Goal: Task Accomplishment & Management: Manage account settings

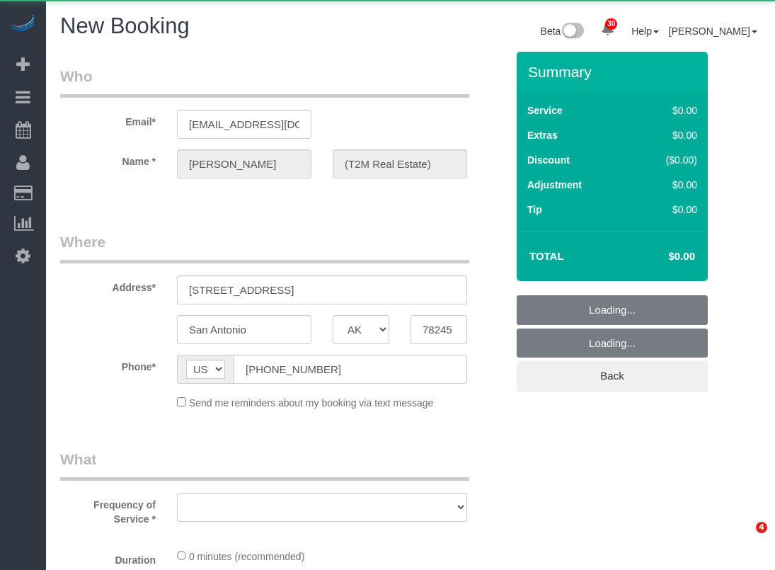
select select "[GEOGRAPHIC_DATA]"
select select "object:9367"
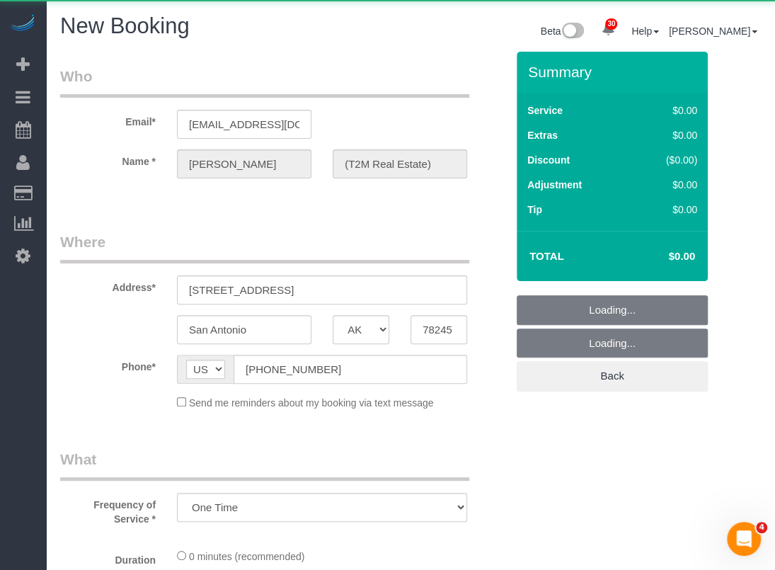
select select "3"
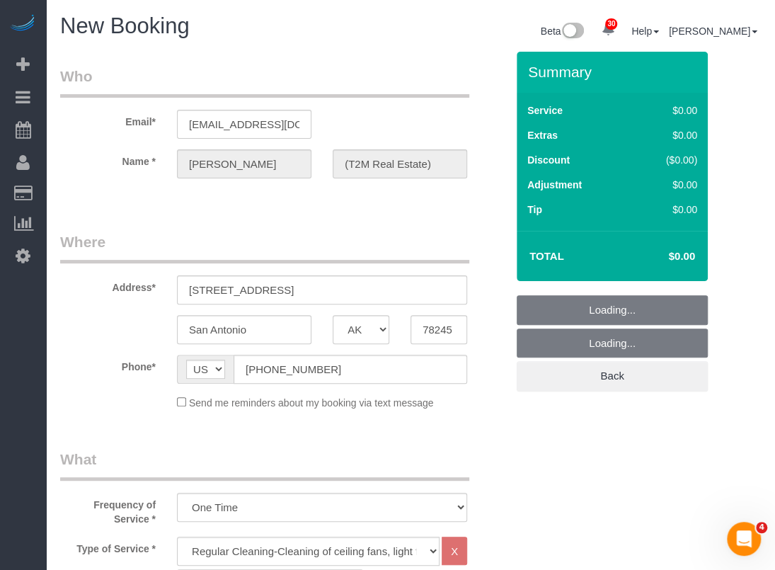
select select "object:9437"
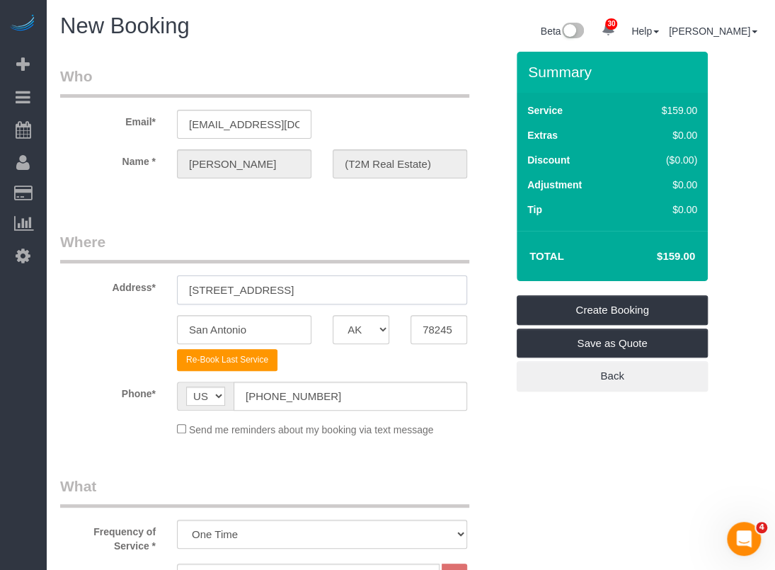
drag, startPoint x: 293, startPoint y: 284, endPoint x: 60, endPoint y: 287, distance: 233.0
click at [60, 287] on div "Address* [STREET_ADDRESS]" at bounding box center [283, 268] width 467 height 73
paste input "[STREET_ADDRESS]"
drag, startPoint x: 330, startPoint y: 287, endPoint x: 288, endPoint y: 287, distance: 41.8
click at [288, 287] on input "[STREET_ADDRESS]" at bounding box center [322, 289] width 290 height 29
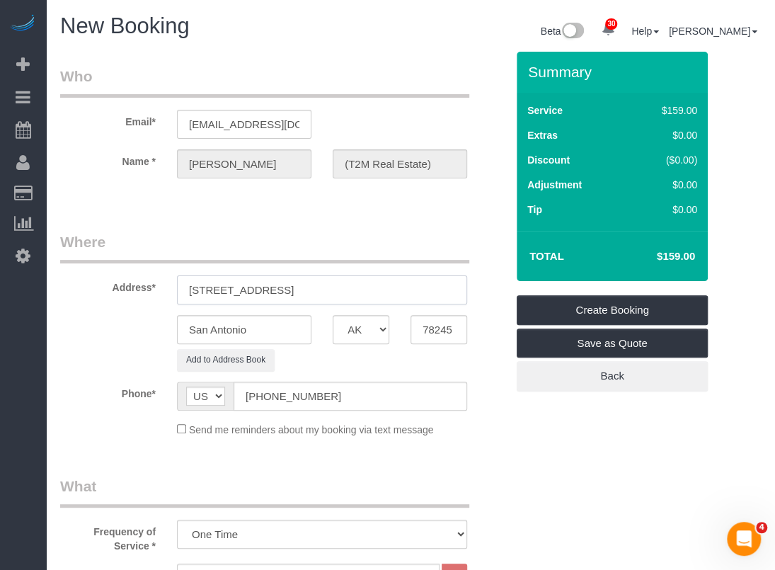
type input "[STREET_ADDRESS]"
drag, startPoint x: 256, startPoint y: 320, endPoint x: 142, endPoint y: 319, distance: 114.0
click at [142, 319] on div "San Antonio AK AL AR AZ CA CO CT DC DE FL GA HI IA ID IL IN KS KY LA MA MD ME M…" at bounding box center [283, 329] width 467 height 29
paste input "Converse"
type input "Converse"
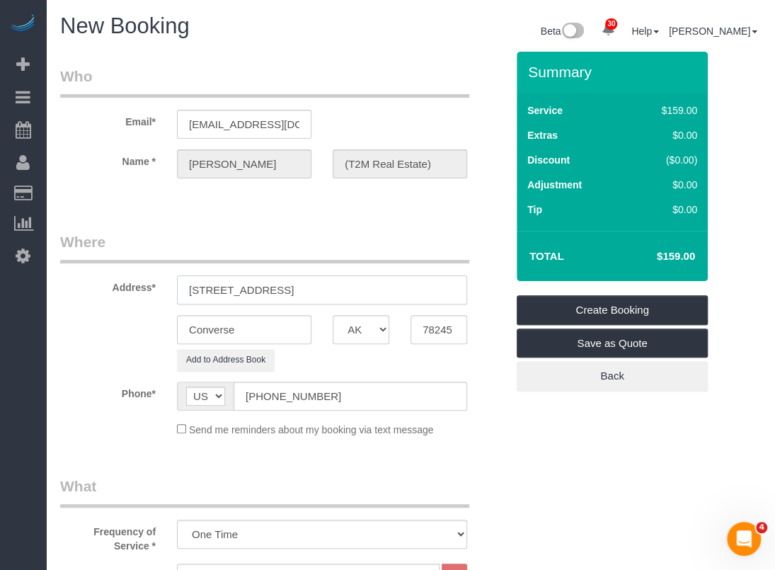
drag, startPoint x: 354, startPoint y: 291, endPoint x: 307, endPoint y: 291, distance: 46.7
click at [307, 291] on input "8211 Heights Valley, , TX 78109" at bounding box center [322, 289] width 290 height 29
click at [310, 290] on input "8211 Heights Valley, , TX 78109" at bounding box center [322, 289] width 290 height 29
drag, startPoint x: 309, startPoint y: 290, endPoint x: 337, endPoint y: 290, distance: 28.3
click at [337, 290] on input "8211 Heights Valley, , TX 78109" at bounding box center [322, 289] width 290 height 29
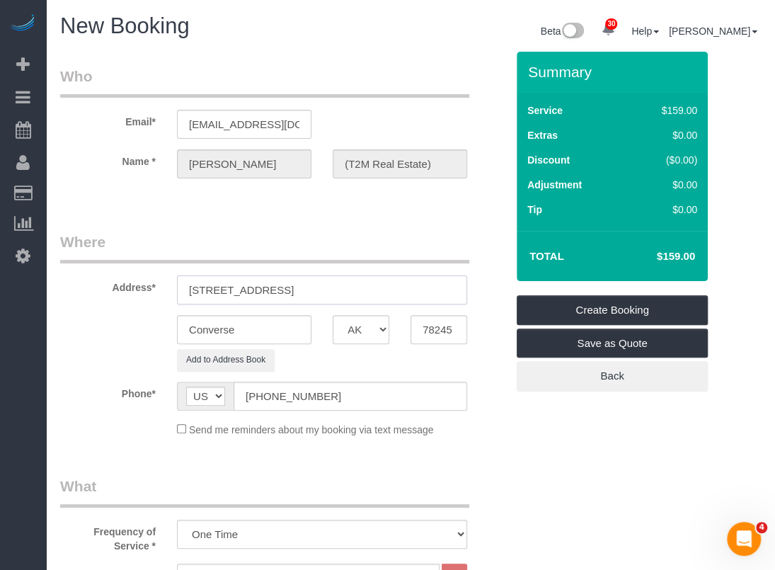
click at [339, 288] on input "8211 Heights Valley, , TX 78109" at bounding box center [322, 289] width 290 height 29
type input "8211 Heights Valley, , TX"
click at [347, 328] on div "Converse AK AL AR AZ CA CO CT DC DE FL GA HI IA ID IL IN KS KY LA MA MD ME MI M…" at bounding box center [283, 329] width 467 height 29
paste input "109"
type input "78109"
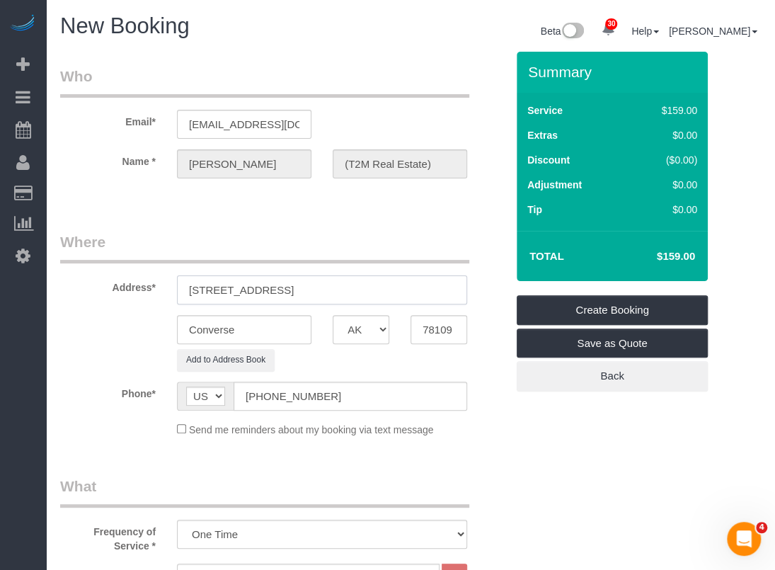
drag, startPoint x: 330, startPoint y: 291, endPoint x: 279, endPoint y: 292, distance: 51.0
click at [279, 292] on input "8211 Heights Valley, , TX" at bounding box center [322, 289] width 290 height 29
type input "8211 Heights Valley"
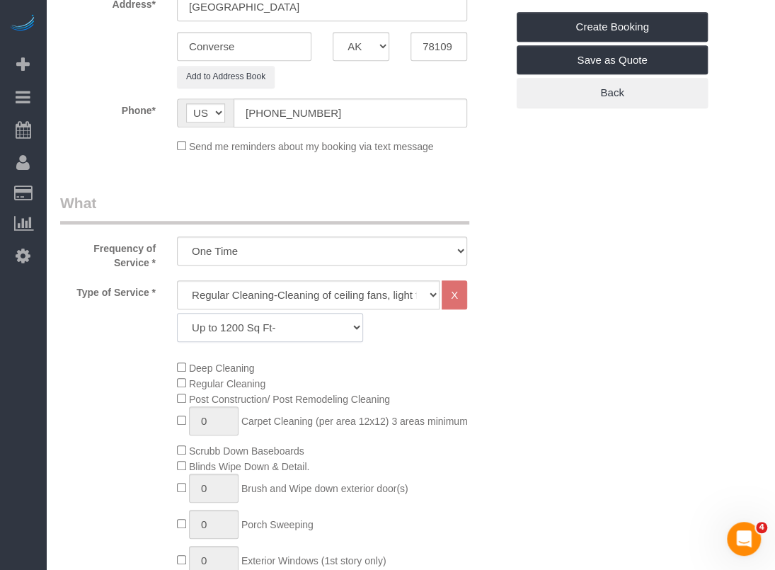
click at [256, 324] on select "Up to 1200 Sq Ft- 1201-1500 Sq Ft 1501-1800 Sq Ft 1801-2000 Sq Ft 2001-2300 Sq …" at bounding box center [270, 327] width 186 height 29
select select "62"
click at [177, 313] on select "Up to 1200 Sq Ft- 1201-1500 Sq Ft 1501-1800 Sq Ft 1801-2000 Sq Ft 2001-2300 Sq …" at bounding box center [270, 327] width 186 height 29
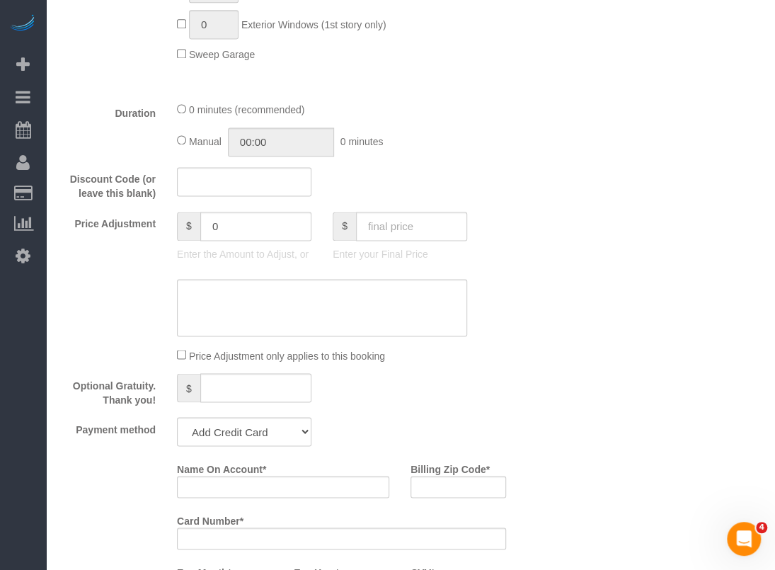
scroll to position [850, 0]
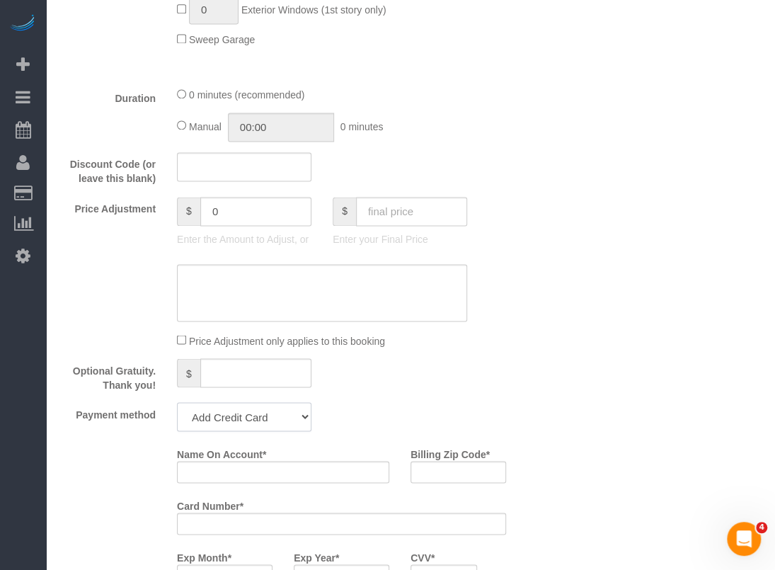
click at [262, 419] on select "Add Credit Card Cash Check Paypal" at bounding box center [244, 416] width 135 height 29
select select "string:check"
click at [177, 403] on select "Add Credit Card Cash Check Paypal" at bounding box center [244, 416] width 135 height 29
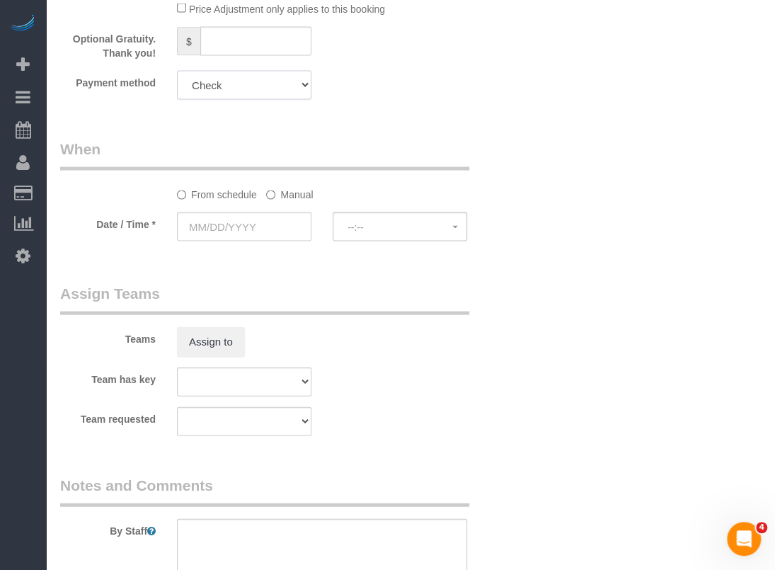
scroll to position [1204, 0]
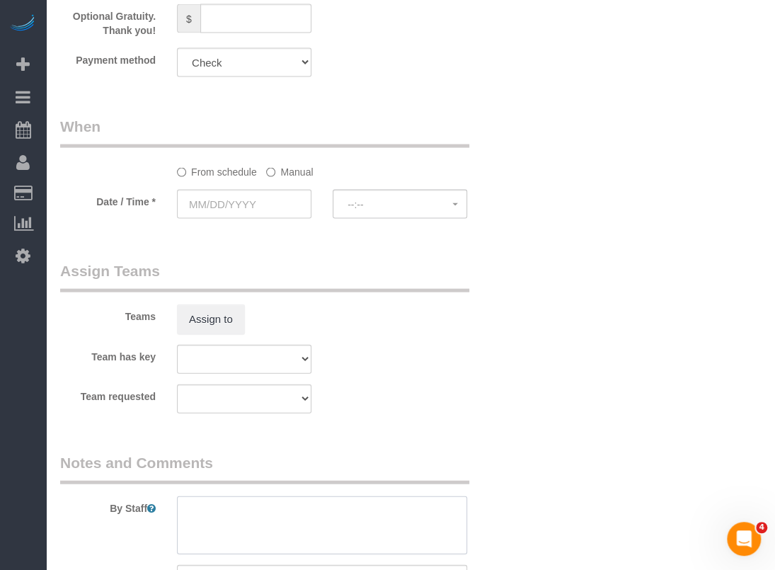
click at [283, 522] on textarea at bounding box center [322, 525] width 290 height 58
paste textarea "code is 0725"
type textarea "code is 0725"
click at [266, 201] on input "text" at bounding box center [244, 204] width 135 height 29
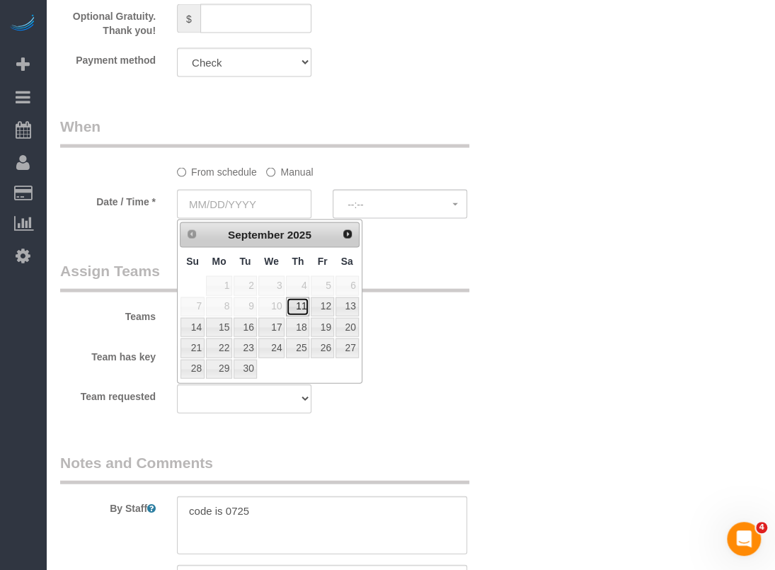
click at [297, 304] on link "11" at bounding box center [297, 306] width 23 height 19
type input "09/11/2025"
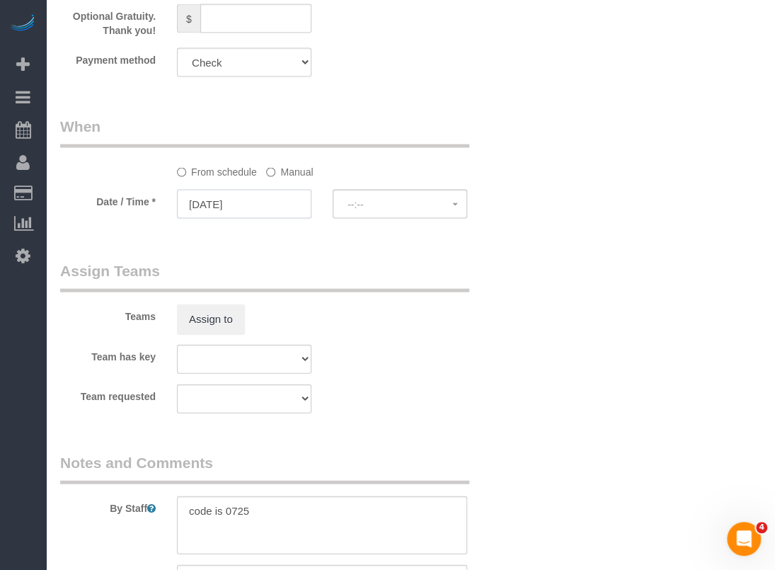
click at [293, 207] on input "09/11/2025" at bounding box center [244, 204] width 135 height 29
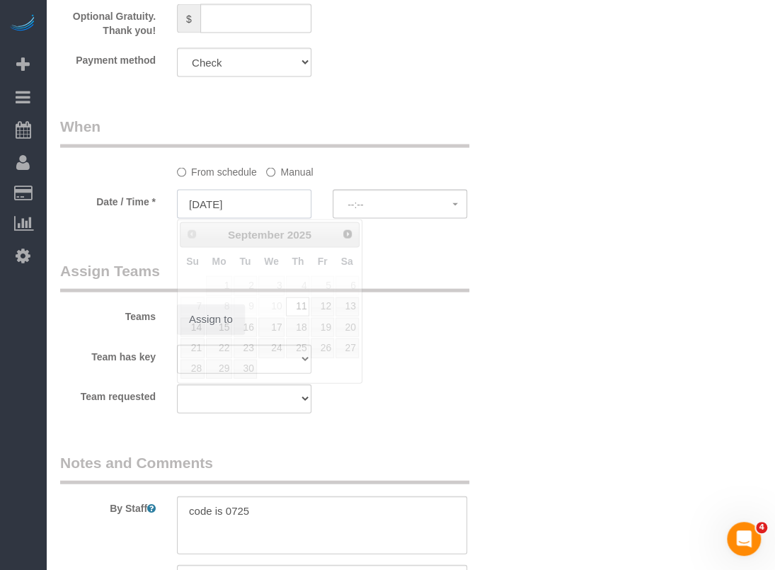
select select "spot218"
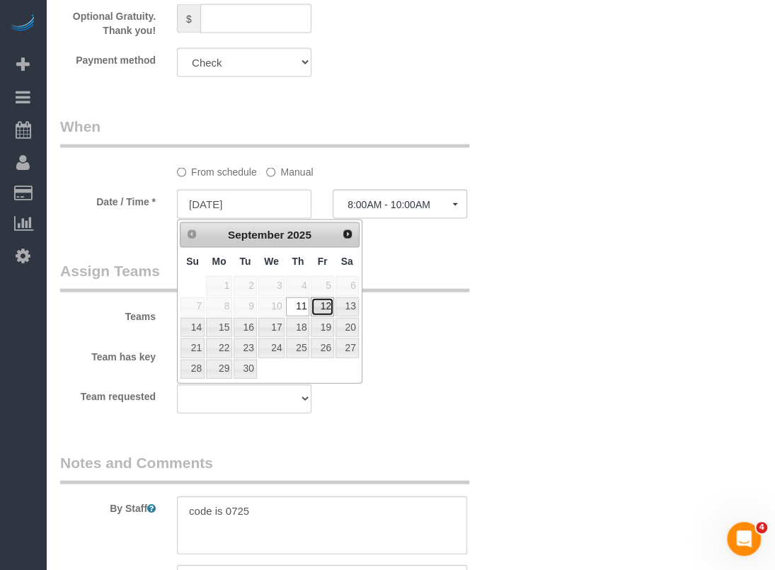
click at [320, 304] on link "12" at bounding box center [322, 306] width 23 height 19
type input "09/12/2025"
select select "spot223"
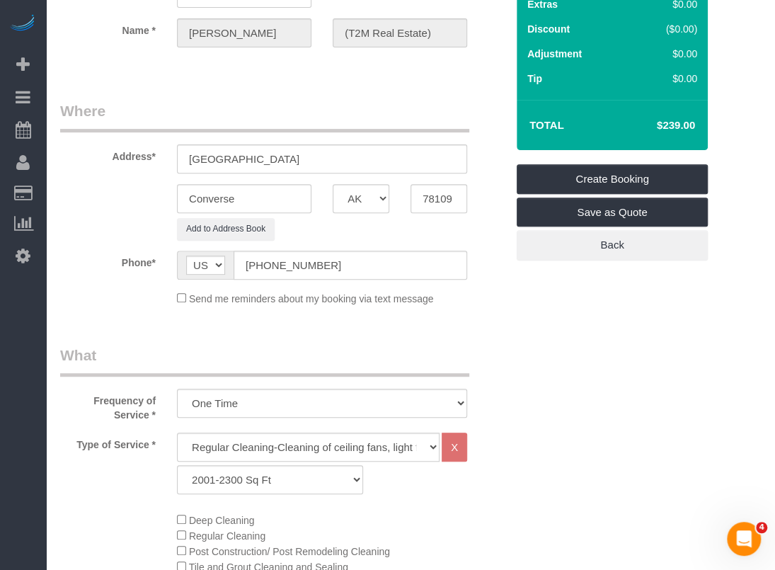
scroll to position [0, 0]
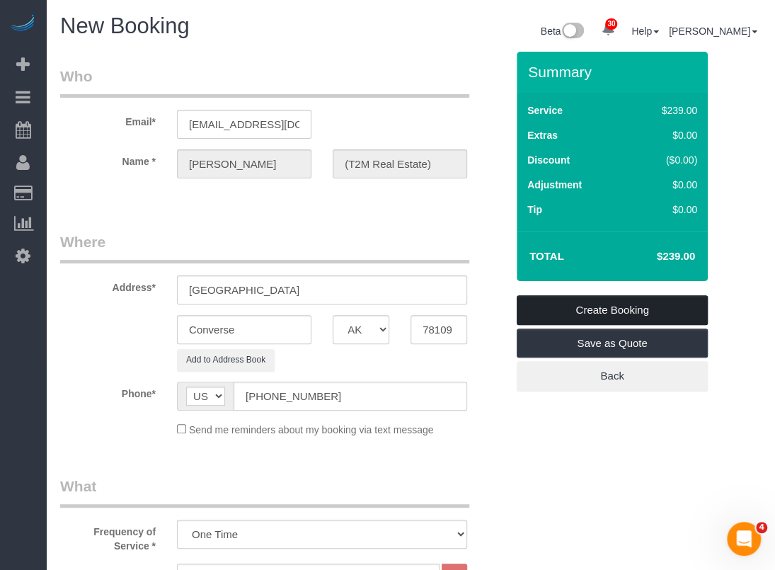
click at [593, 307] on link "Create Booking" at bounding box center [612, 310] width 191 height 30
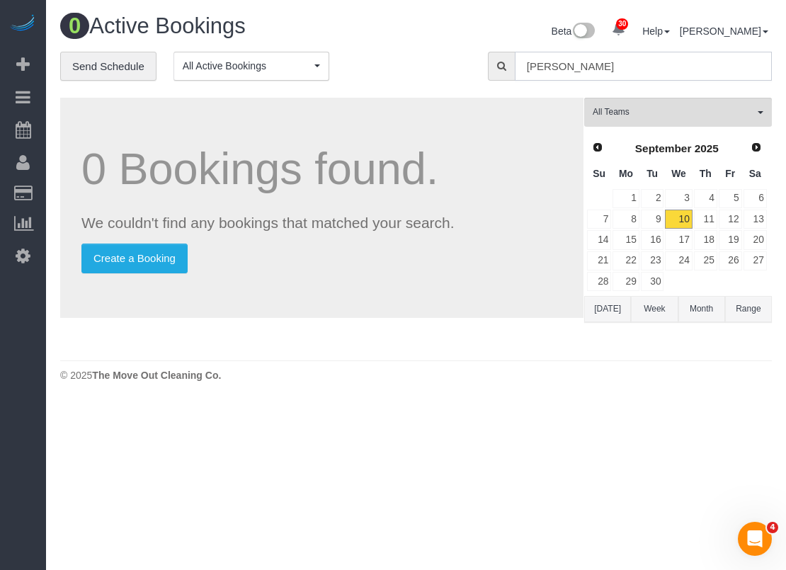
drag, startPoint x: 572, startPoint y: 64, endPoint x: 492, endPoint y: 64, distance: 79.3
click at [492, 64] on div "cathy" at bounding box center [630, 66] width 284 height 29
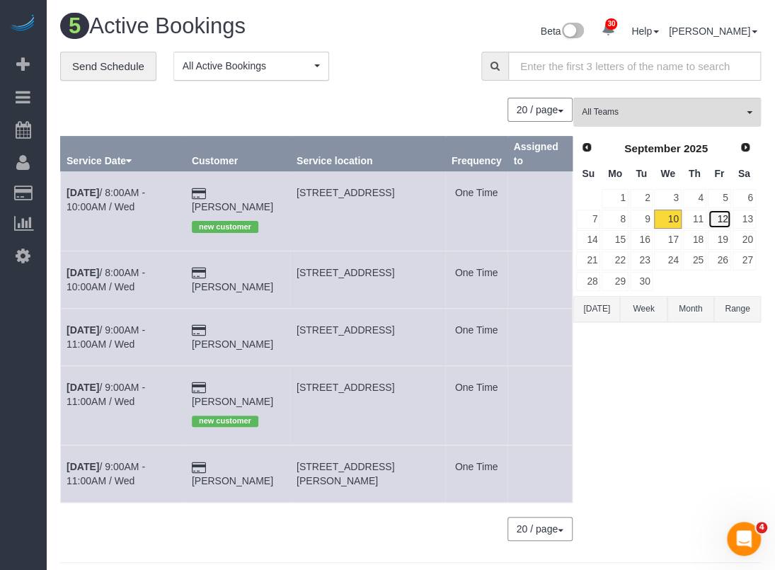
click at [715, 219] on link "12" at bounding box center [719, 219] width 23 height 19
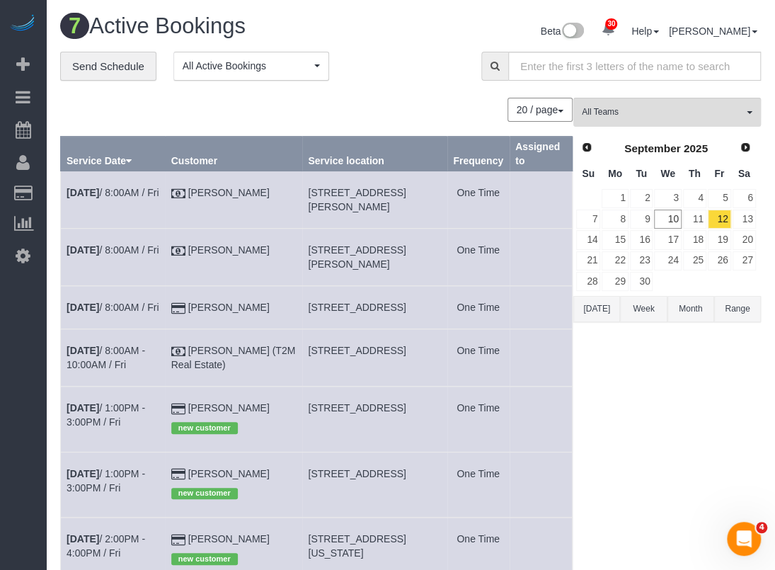
scroll to position [71, 0]
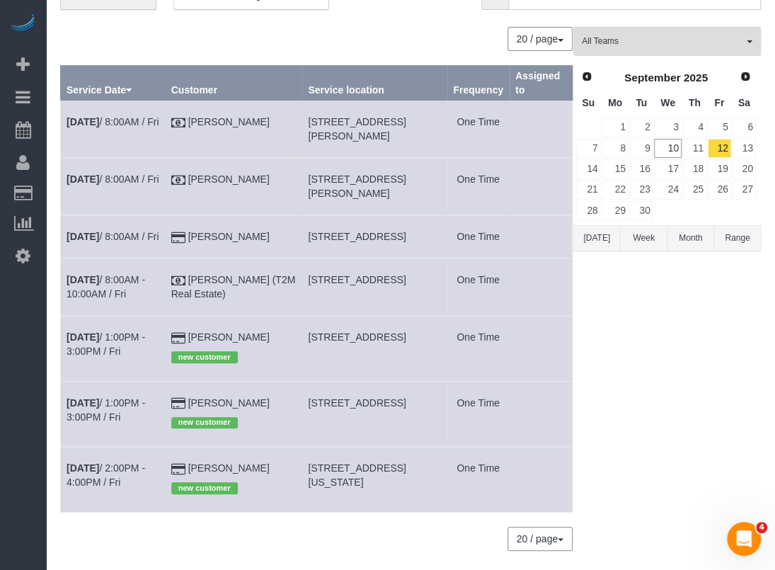
drag, startPoint x: 314, startPoint y: 291, endPoint x: 405, endPoint y: 308, distance: 92.9
click at [405, 308] on td "8211 Heights Valley, Converse, TX 78109" at bounding box center [374, 286] width 145 height 57
copy span "8211 Heights Valley, Converse, TX 78109"
click at [126, 295] on link "Sep 12th / 8:00AM - 10:00AM / Fri" at bounding box center [106, 286] width 79 height 25
click at [127, 290] on link "Sep 12th / 8:00AM - 10:00AM / Fri" at bounding box center [106, 286] width 79 height 25
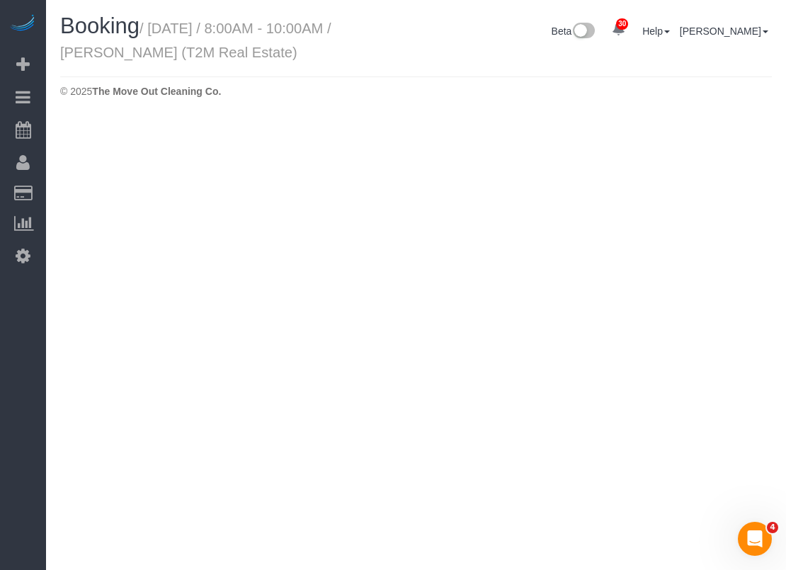
select select "[GEOGRAPHIC_DATA]"
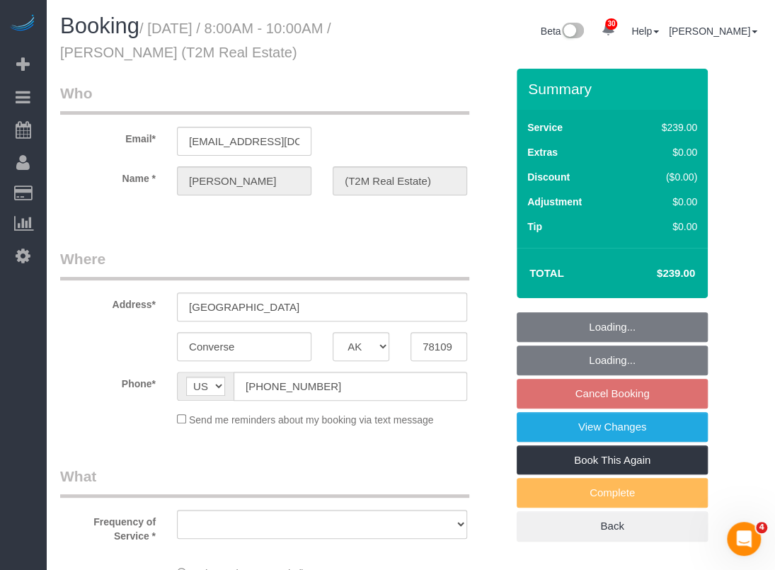
select select "object:10068"
select select "3"
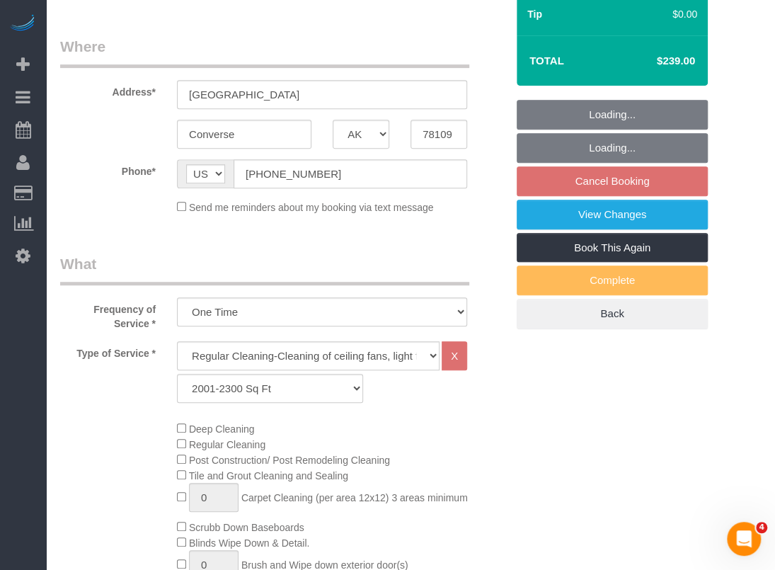
select select "spot243"
select select "object:10085"
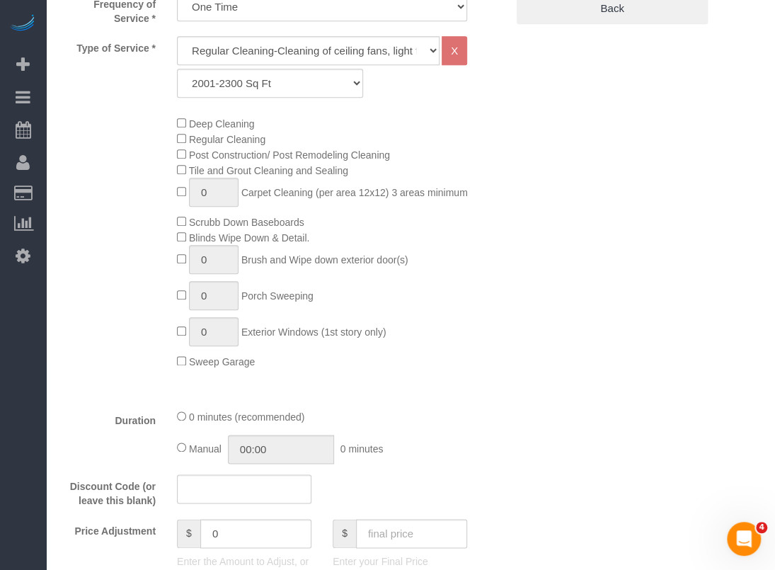
scroll to position [336, 0]
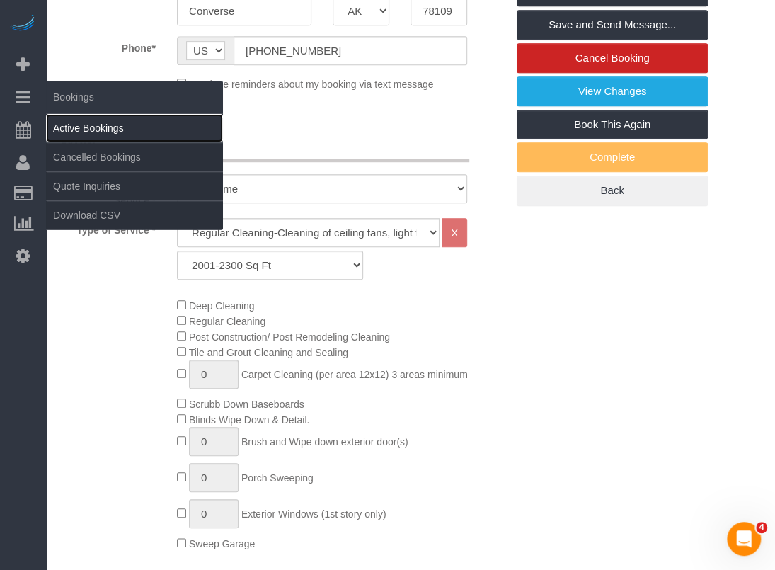
click at [85, 127] on link "Active Bookings" at bounding box center [134, 128] width 177 height 28
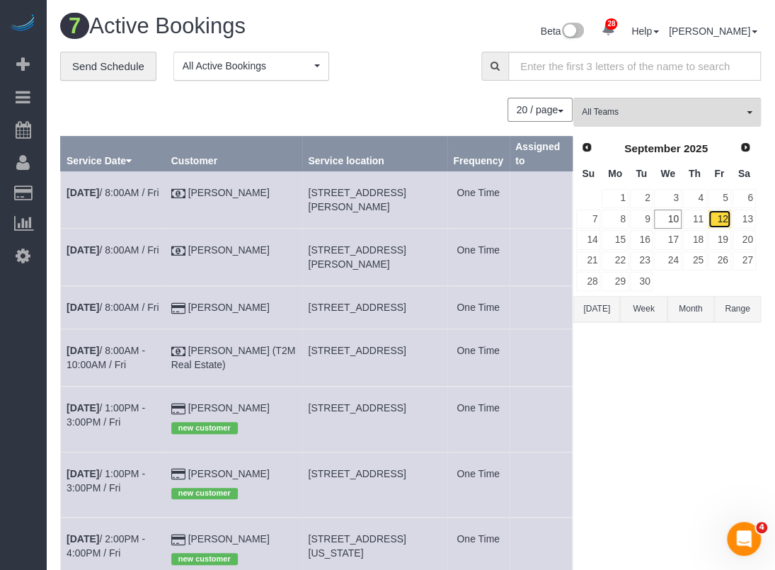
click at [720, 218] on link "12" at bounding box center [719, 219] width 23 height 19
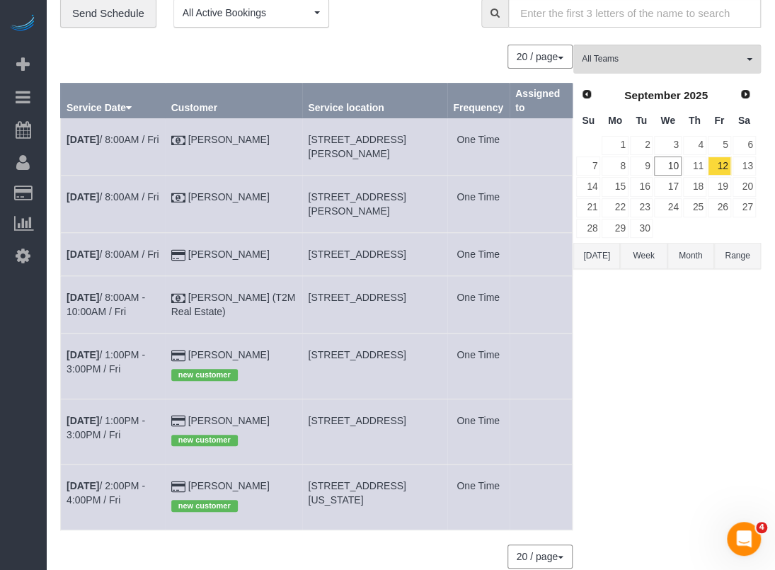
scroll to position [71, 0]
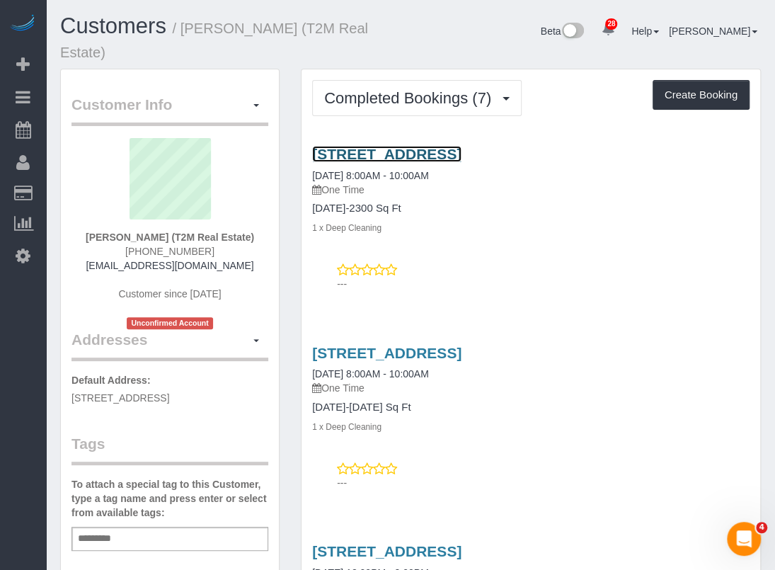
click at [421, 146] on link "11842 Silver Coins, San Antonio, TX 78254" at bounding box center [386, 154] width 149 height 16
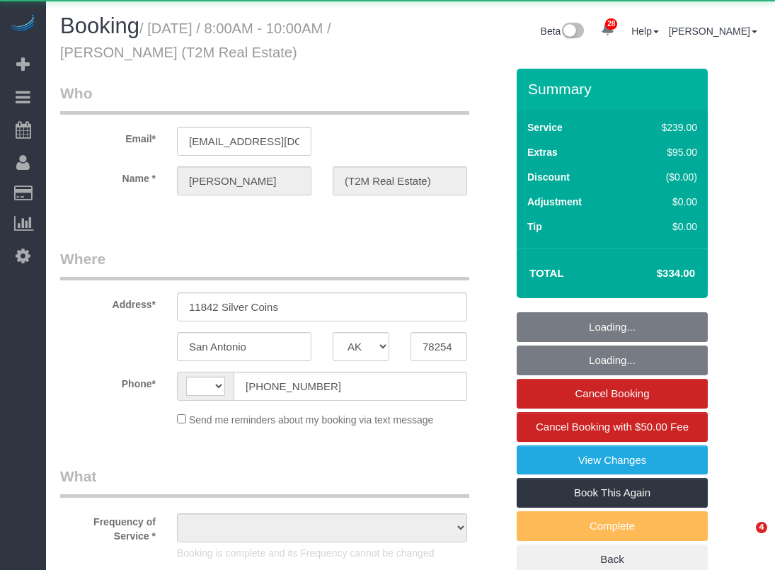
select select "[GEOGRAPHIC_DATA]"
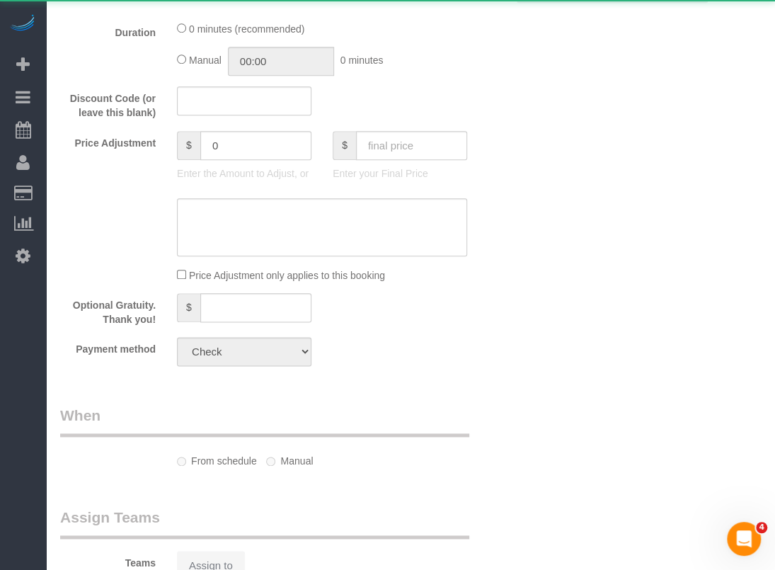
select select "string:[GEOGRAPHIC_DATA]"
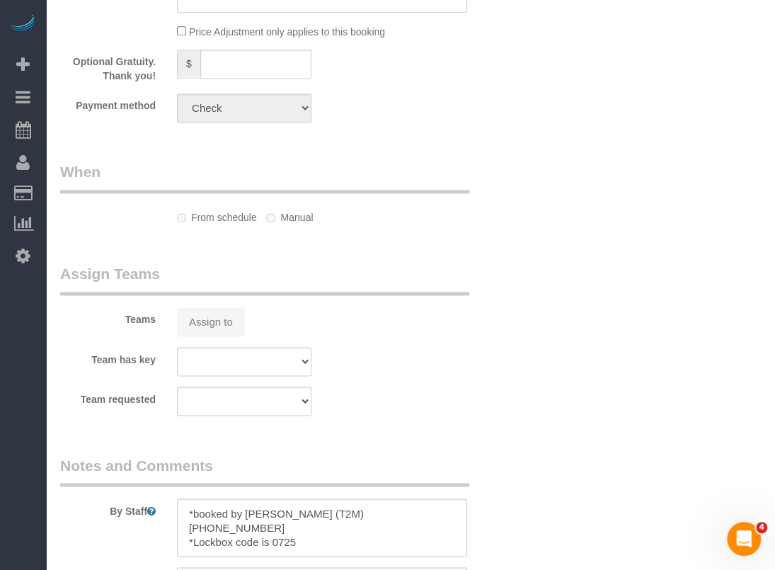
select select "object:794"
select select "3"
select select "spot1"
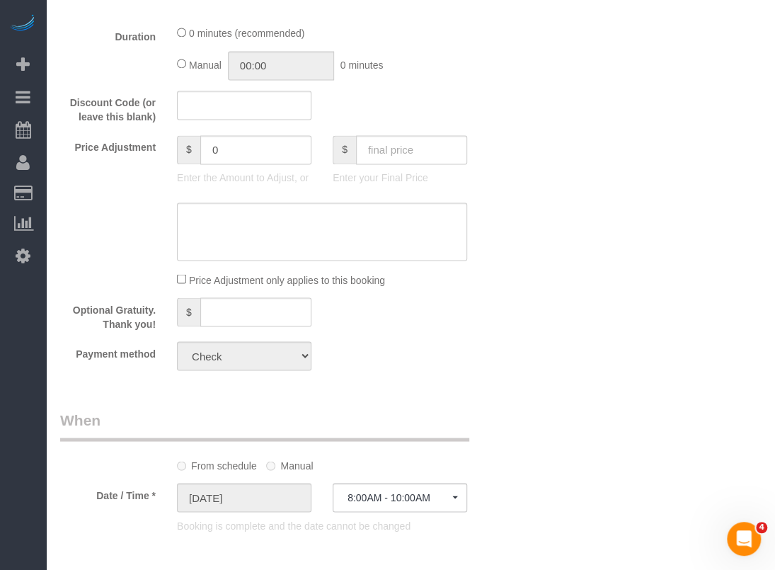
select select "object:874"
select select "spot6"
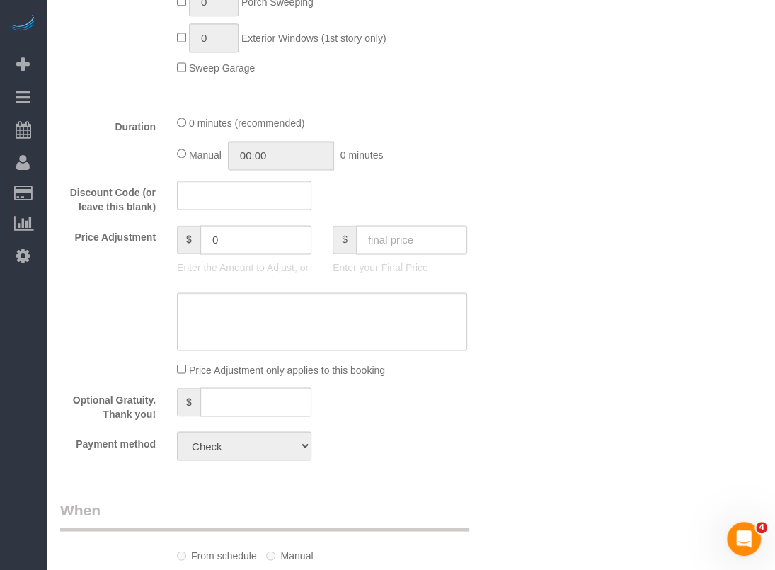
scroll to position [788, 0]
